Goal: Task Accomplishment & Management: Use online tool/utility

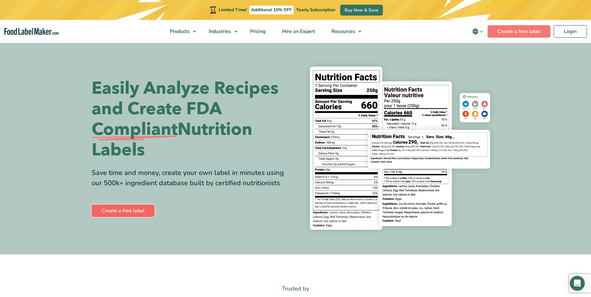
click at [143, 212] on link "Create a free label" at bounding box center [123, 211] width 63 height 12
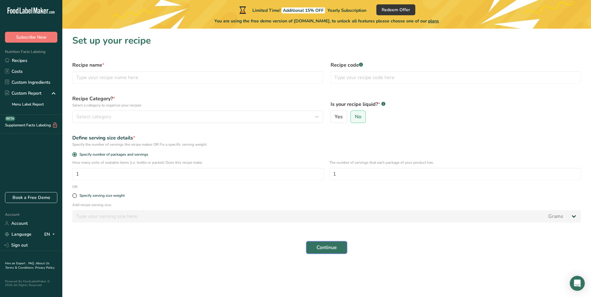
click at [335, 246] on span "Continue" at bounding box center [327, 247] width 20 height 7
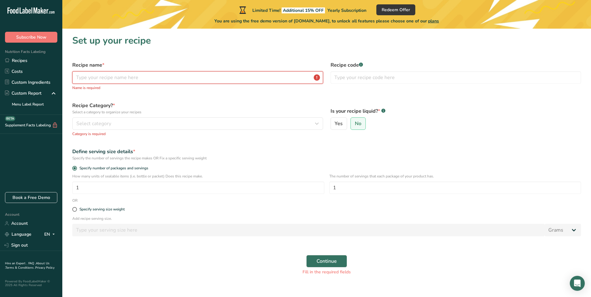
click at [168, 79] on input "text" at bounding box center [197, 77] width 251 height 12
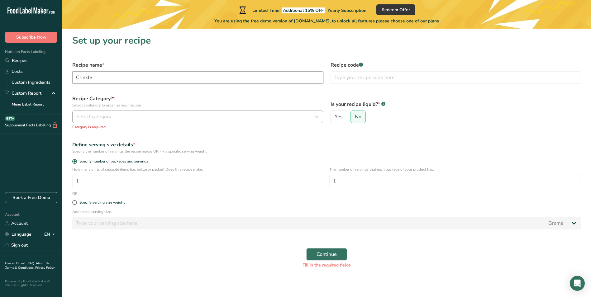
type input "Crinkle"
click at [134, 114] on div "Select category" at bounding box center [195, 116] width 239 height 7
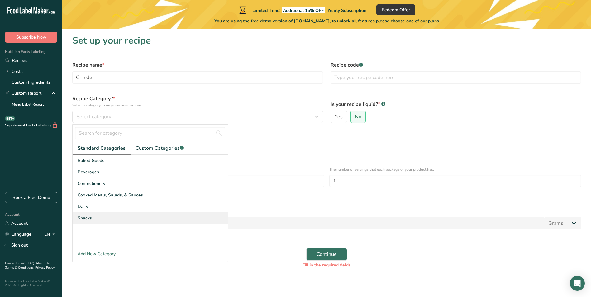
click at [107, 220] on div "Snacks" at bounding box center [150, 219] width 155 height 12
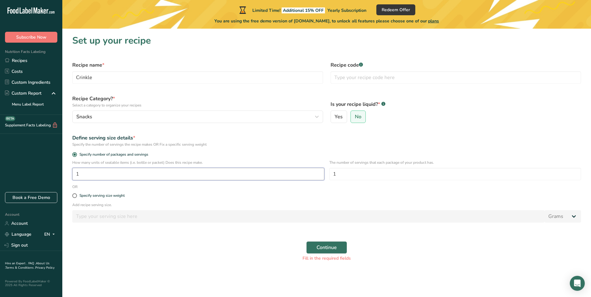
click at [98, 173] on input "1" at bounding box center [198, 174] width 252 height 12
drag, startPoint x: 88, startPoint y: 174, endPoint x: 70, endPoint y: 174, distance: 18.1
click at [70, 174] on div "How many units of sealable items (i.e. bottle or packet) Does this recipe make.…" at bounding box center [327, 172] width 517 height 24
click at [74, 199] on div "Specify serving size weight" at bounding box center [327, 196] width 517 height 12
click at [74, 195] on span at bounding box center [74, 196] width 5 height 5
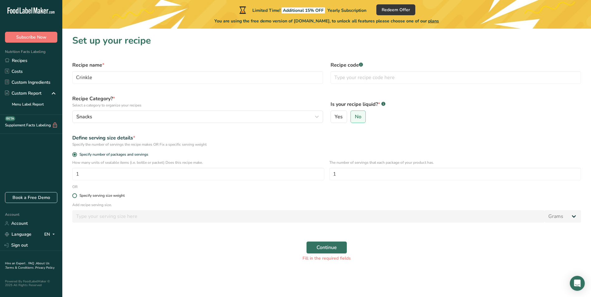
click at [74, 195] on input "Specify serving size weight" at bounding box center [74, 196] width 4 height 4
radio input "true"
radio input "false"
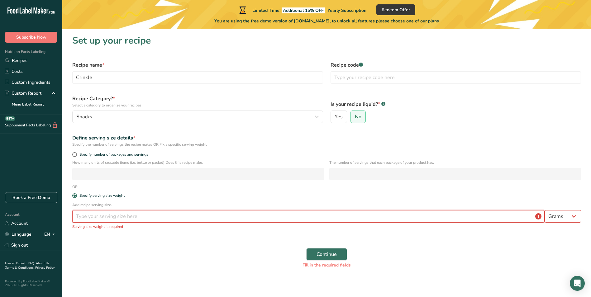
click at [100, 218] on input "number" at bounding box center [308, 216] width 473 height 12
type input "3"
click at [122, 153] on span "Specify number of packages and servings" at bounding box center [112, 154] width 71 height 5
click at [76, 153] on input "Specify number of packages and servings" at bounding box center [74, 155] width 4 height 4
radio input "true"
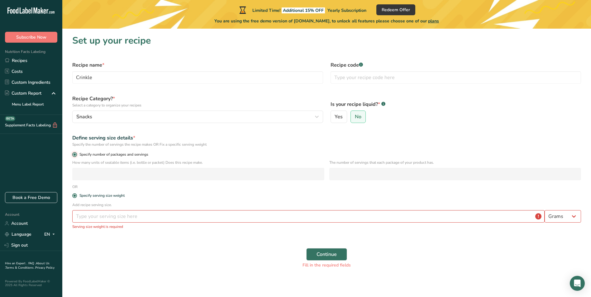
radio input "false"
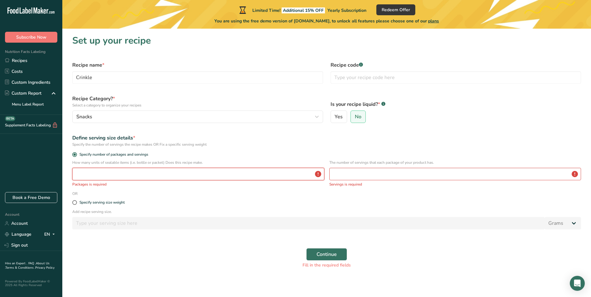
click at [124, 173] on input "number" at bounding box center [198, 174] width 252 height 12
type input "5"
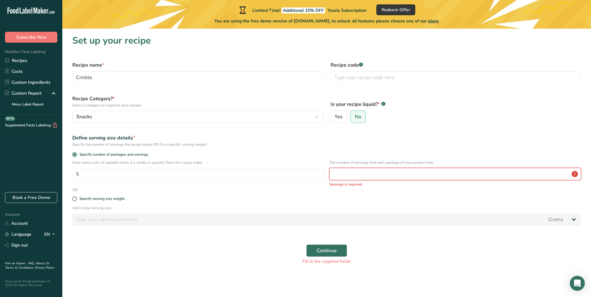
click at [363, 173] on input "number" at bounding box center [455, 174] width 252 height 12
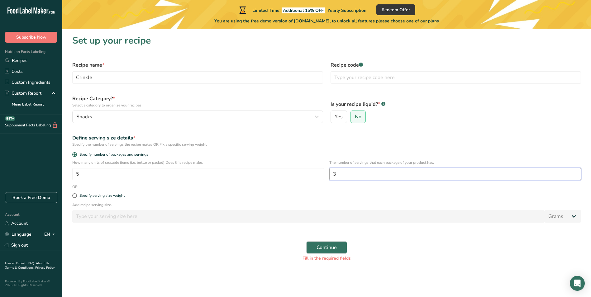
type input "3"
click at [547, 192] on div "Specify serving size weight" at bounding box center [327, 196] width 517 height 12
click at [396, 173] on input "3" at bounding box center [455, 174] width 252 height 12
click at [79, 195] on span "Specify serving size weight" at bounding box center [101, 196] width 48 height 5
click at [76, 195] on input "Specify serving size weight" at bounding box center [74, 196] width 4 height 4
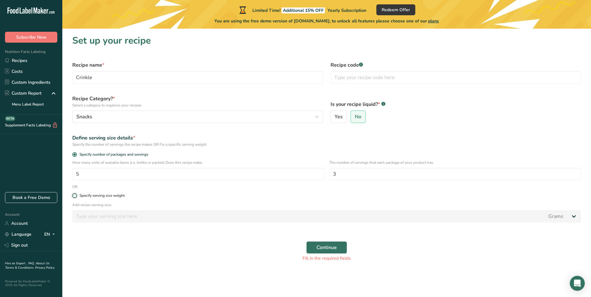
radio input "true"
radio input "false"
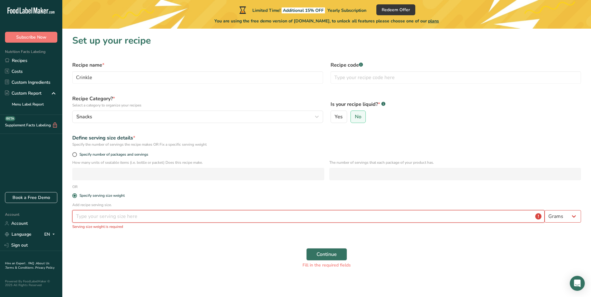
click at [94, 218] on input "number" at bounding box center [308, 216] width 473 height 12
type input "3"
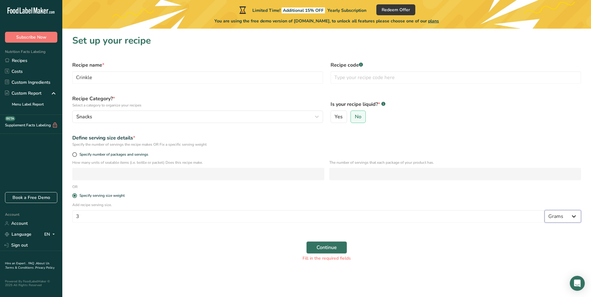
click at [579, 221] on select "Grams kg mg mcg lb oz l mL fl oz tbsp tsp cup qt gallon" at bounding box center [563, 216] width 36 height 12
select select "5"
click at [545, 210] on select "Grams kg mg mcg lb oz l mL fl oz tbsp tsp cup qt gallon" at bounding box center [563, 216] width 36 height 12
click at [330, 247] on span "Continue" at bounding box center [327, 247] width 20 height 7
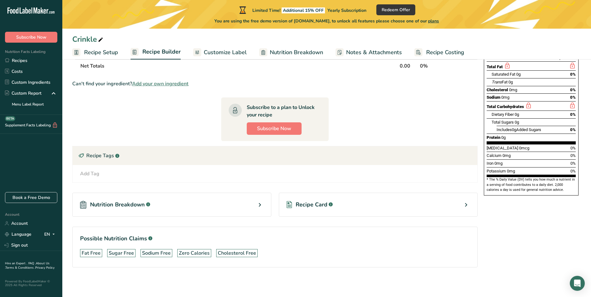
scroll to position [94, 0]
click at [262, 205] on icon at bounding box center [259, 204] width 7 height 11
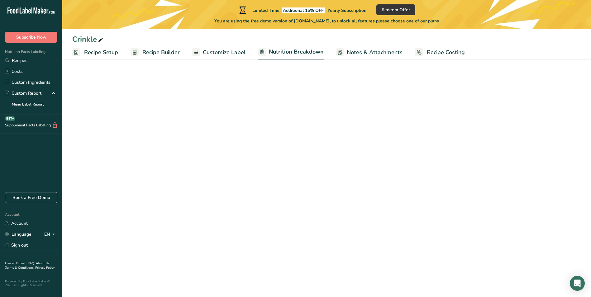
select select "Calories"
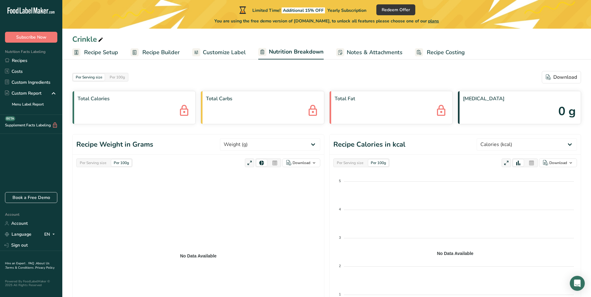
click at [217, 51] on span "Customize Label" at bounding box center [224, 52] width 43 height 8
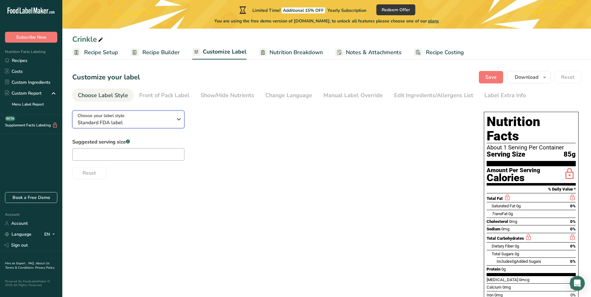
click at [171, 121] on span "Standard FDA label" at bounding box center [125, 122] width 95 height 7
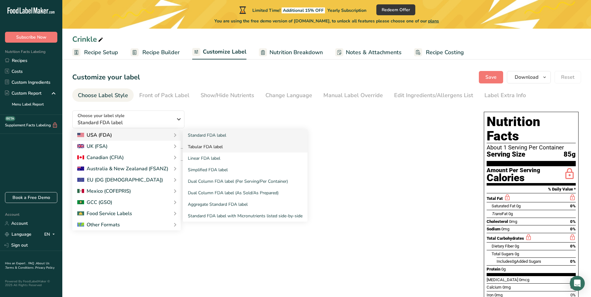
click at [233, 143] on link "Tabular FDA label" at bounding box center [245, 147] width 125 height 12
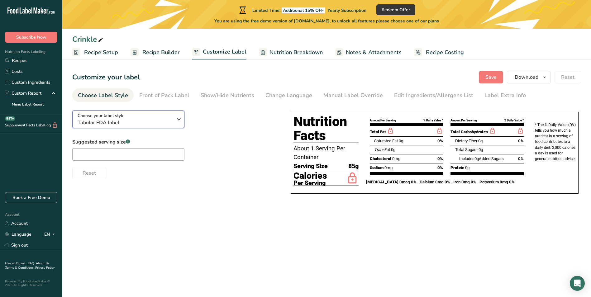
click at [175, 117] on icon "button" at bounding box center [178, 119] width 7 height 11
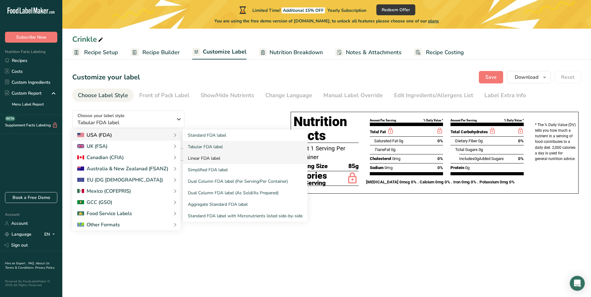
click at [232, 156] on link "Linear FDA label" at bounding box center [245, 159] width 125 height 12
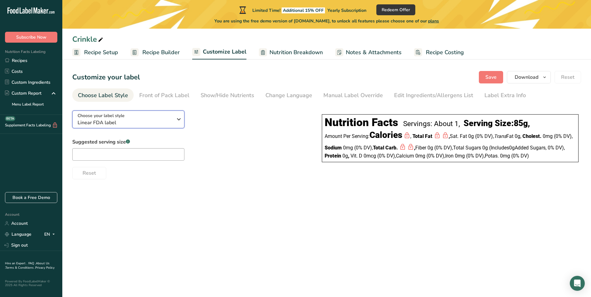
click at [175, 116] on div "Choose your label style Linear FDA label" at bounding box center [128, 120] width 100 height 14
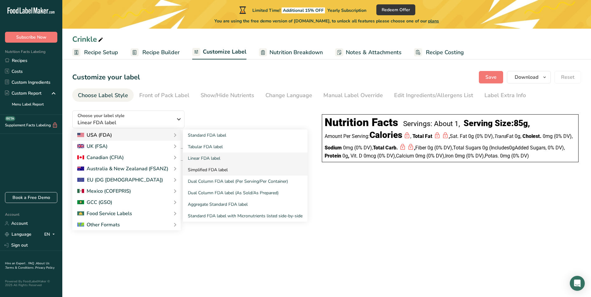
click at [238, 169] on link "Simplified FDA label" at bounding box center [245, 170] width 125 height 12
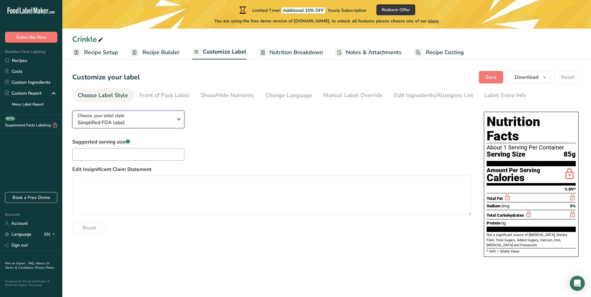
click at [164, 117] on div "Choose your label style Simplified FDA label" at bounding box center [125, 120] width 95 height 14
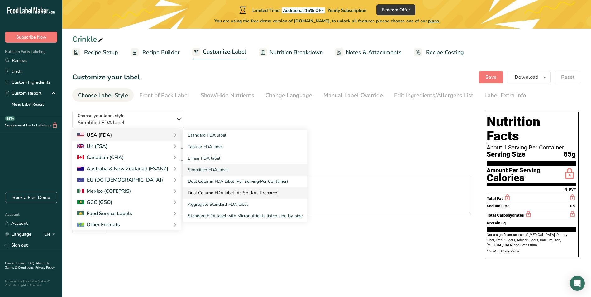
click at [236, 192] on link "Dual Column FDA label (As Sold/As Prepared)" at bounding box center [245, 193] width 125 height 12
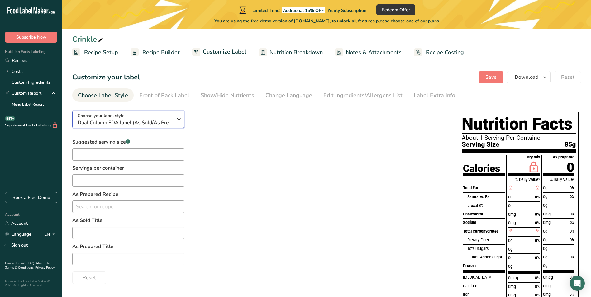
click at [161, 123] on span "Dual Column FDA label (As Sold/As Prepared)" at bounding box center [125, 122] width 95 height 7
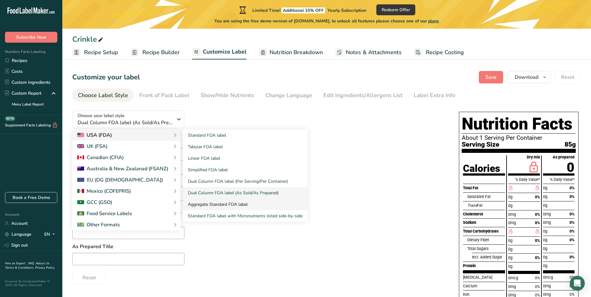
click at [262, 205] on link "Aggregate Standard FDA label" at bounding box center [245, 205] width 125 height 12
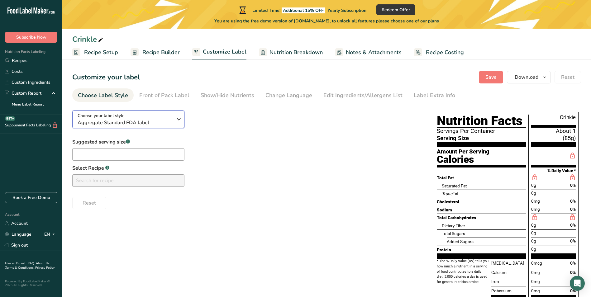
click at [144, 114] on div "Choose your label style Aggregate Standard FDA label" at bounding box center [125, 120] width 95 height 14
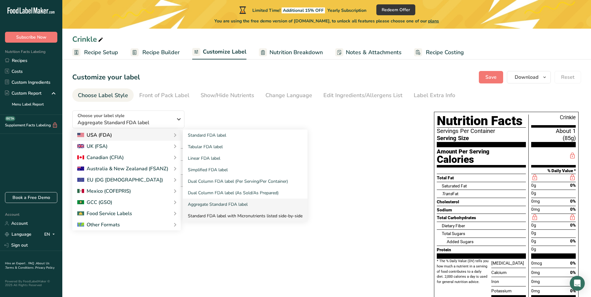
click at [253, 216] on link "Standard FDA label with Micronutrients listed side-by-side" at bounding box center [245, 216] width 125 height 12
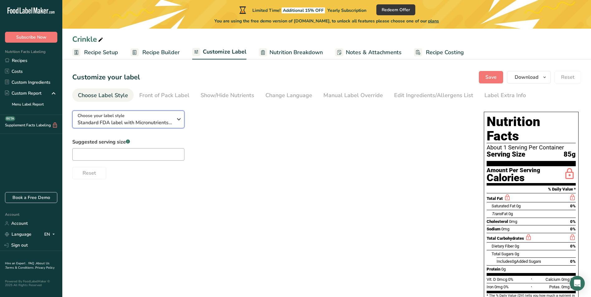
click at [122, 115] on span "Choose your label style" at bounding box center [101, 116] width 47 height 7
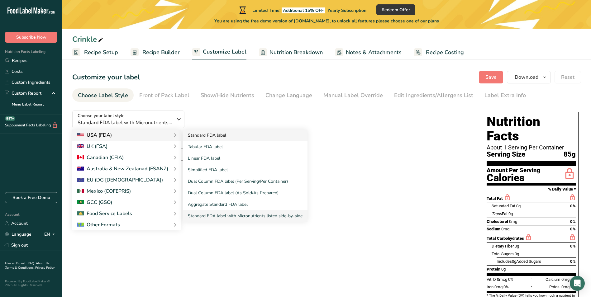
click at [221, 132] on link "Standard FDA label" at bounding box center [245, 136] width 125 height 12
